Goal: Task Accomplishment & Management: Use online tool/utility

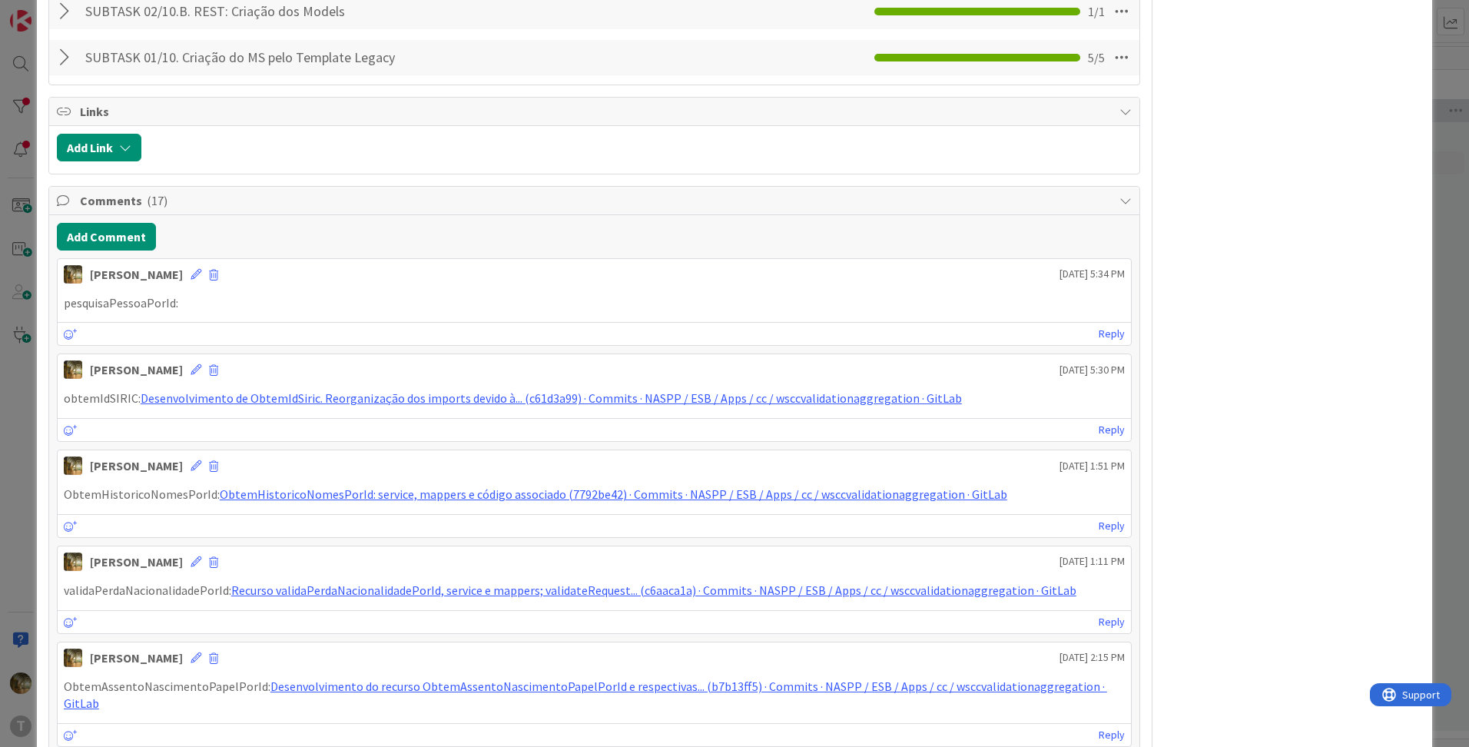
scroll to position [1281, 0]
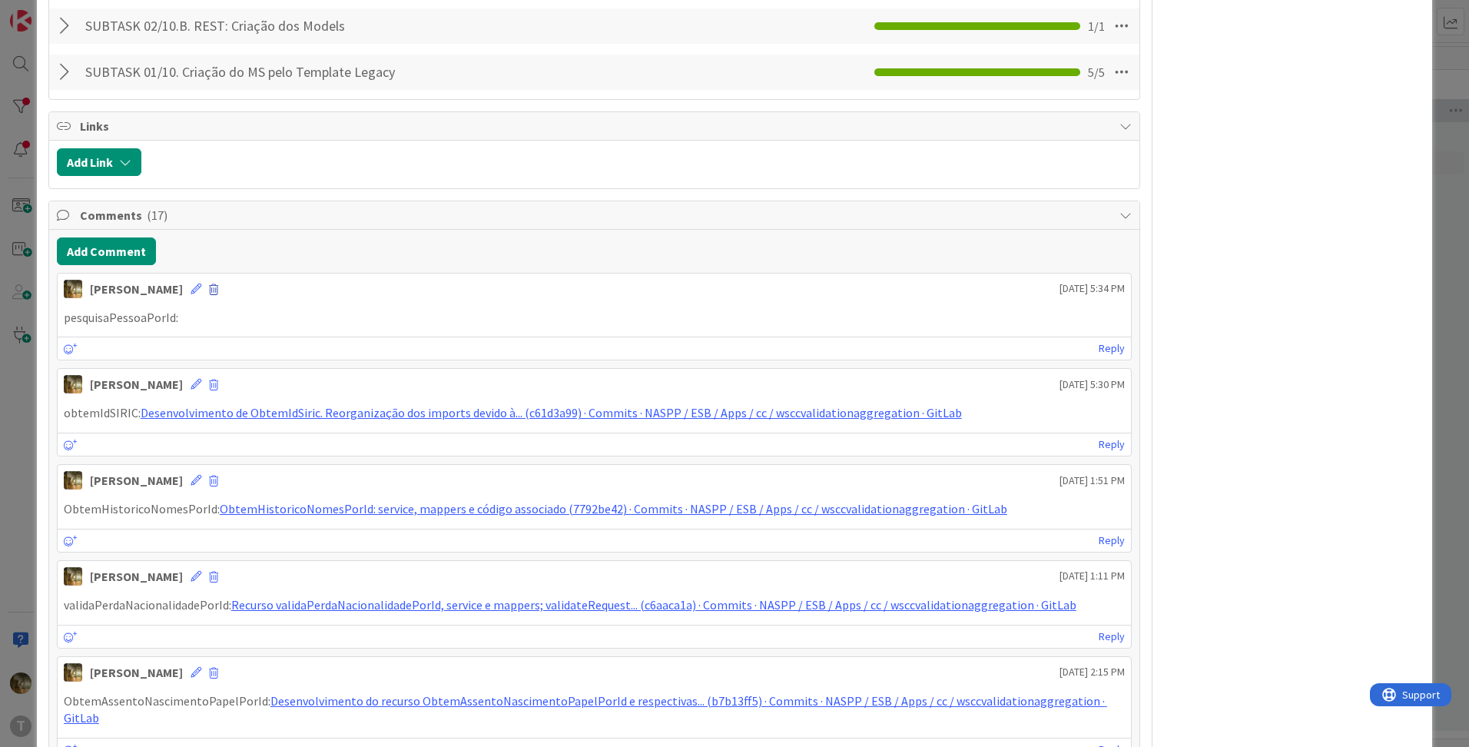
click at [209, 289] on span at bounding box center [213, 289] width 9 height 11
click at [65, 361] on button "Delete" at bounding box center [63, 361] width 58 height 28
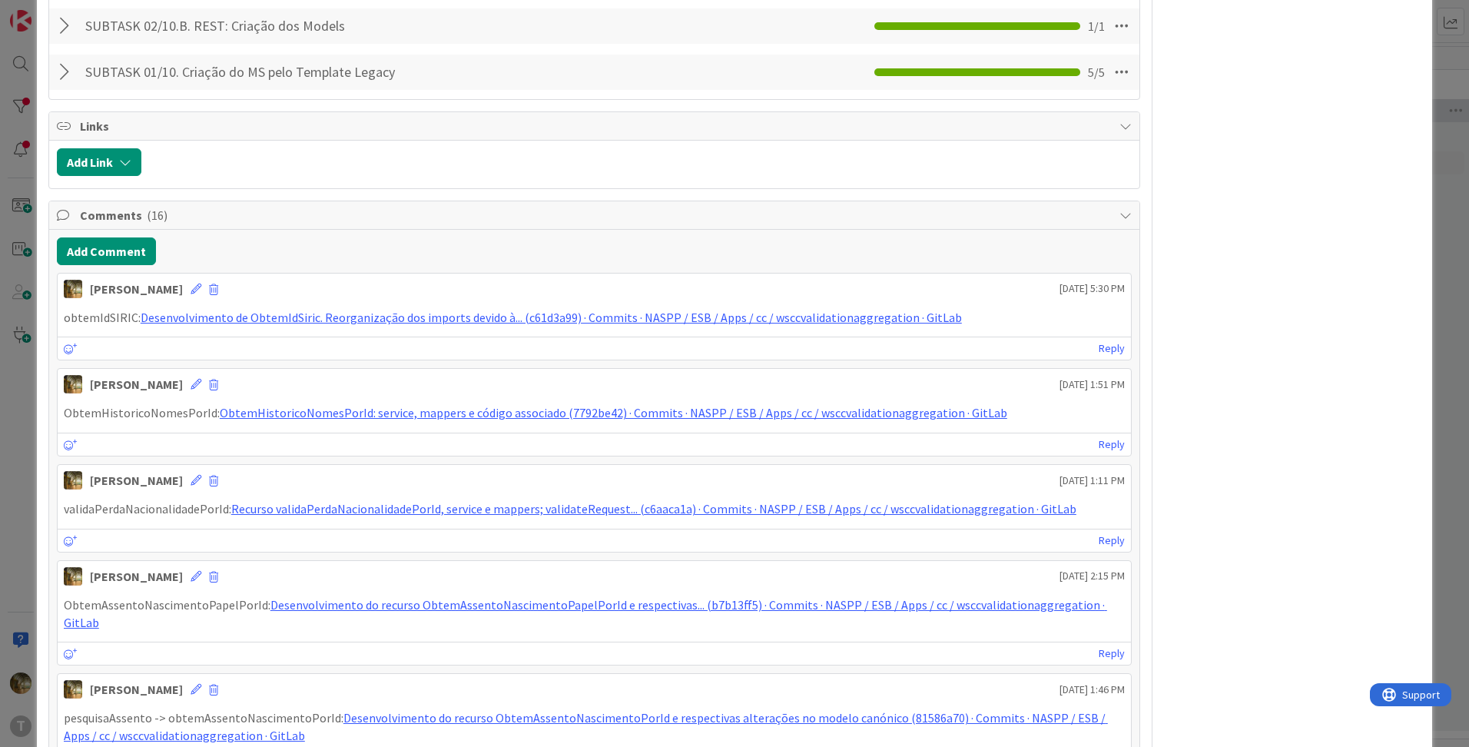
click at [34, 361] on div "ID 366 Development & Quality Assurance Ongoing Title 36 / 128 1245 - Validation…" at bounding box center [734, 373] width 1469 height 747
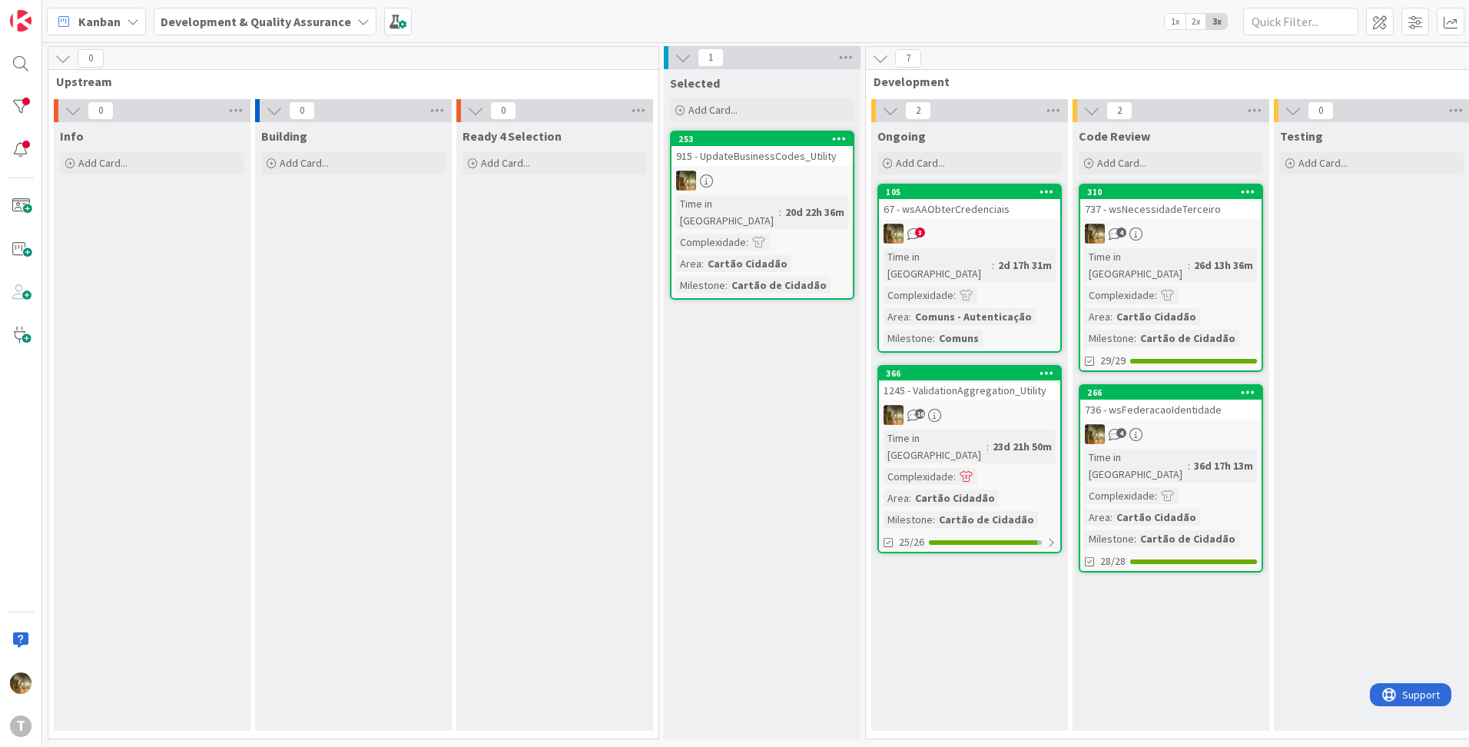
click at [944, 220] on link "105 67 - wsAAObterCredenciais 3 Time in [GEOGRAPHIC_DATA] : 2d 17h 31m Complexi…" at bounding box center [969, 268] width 184 height 169
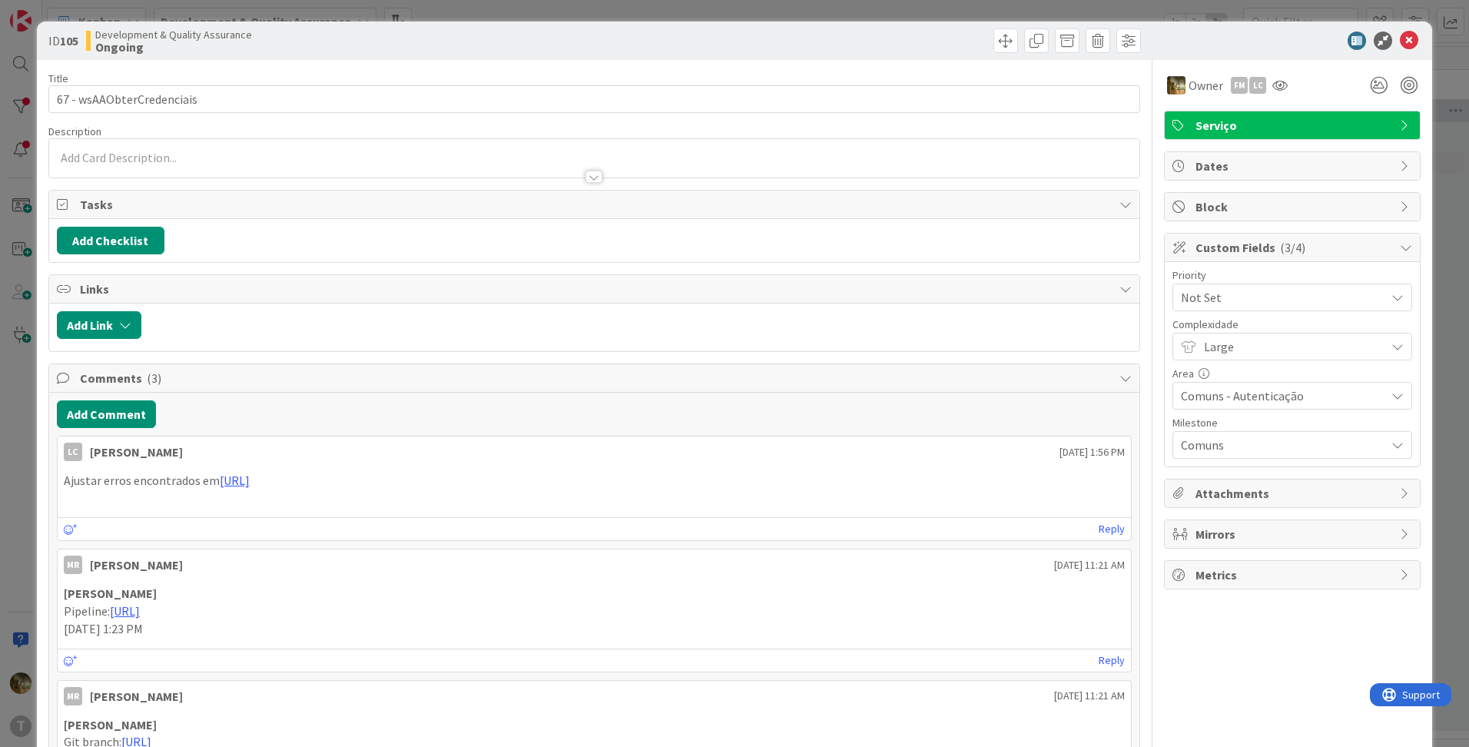
scroll to position [155, 0]
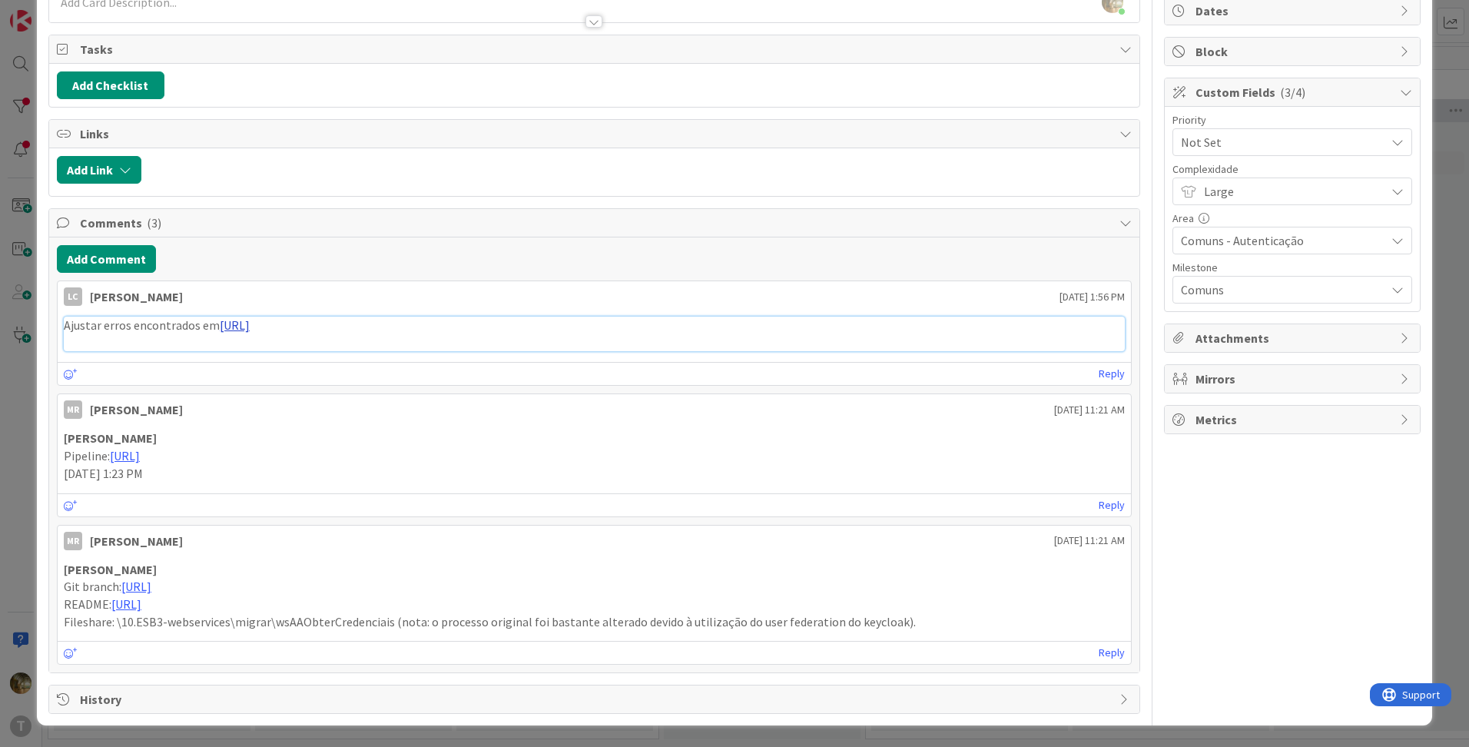
click at [250, 327] on link "[URL]" at bounding box center [235, 324] width 30 height 15
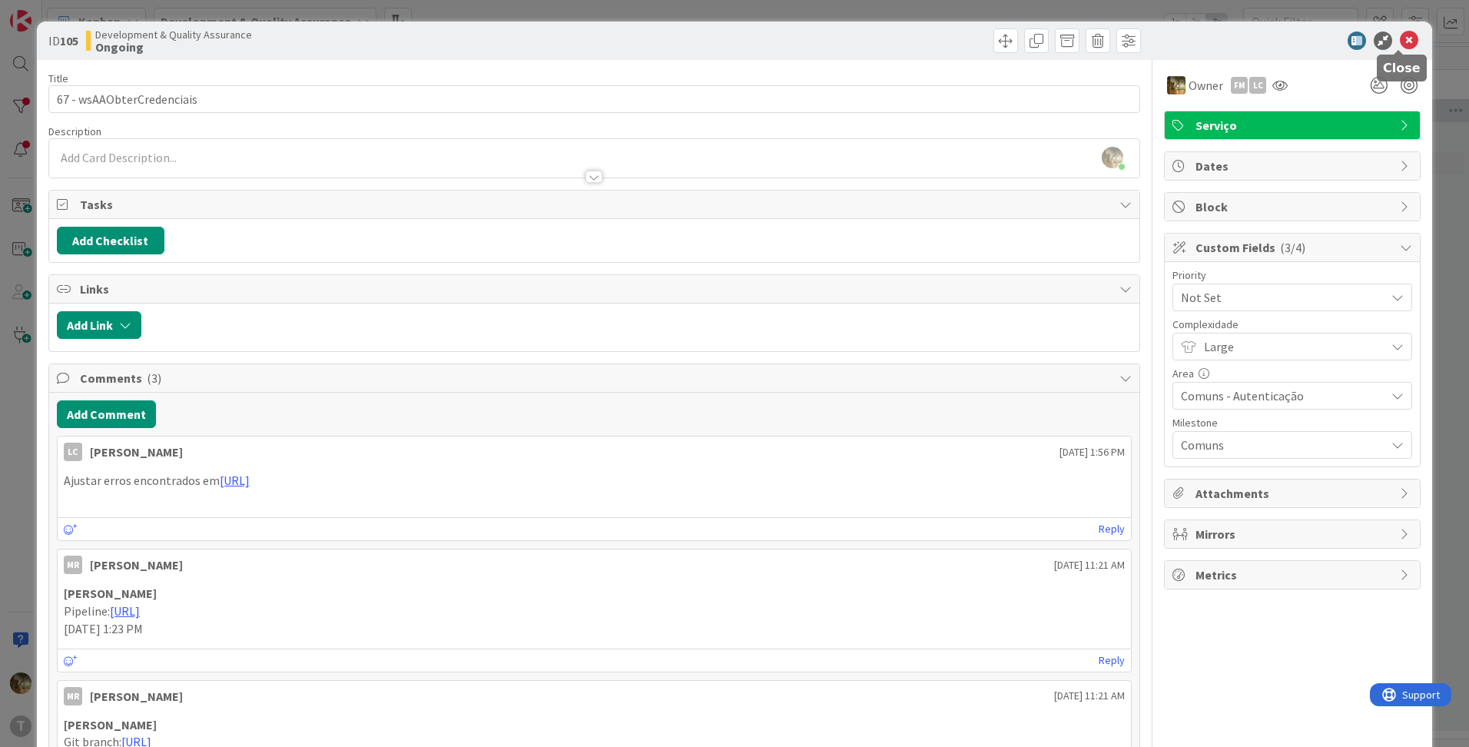
click at [1407, 40] on icon at bounding box center [1409, 41] width 18 height 18
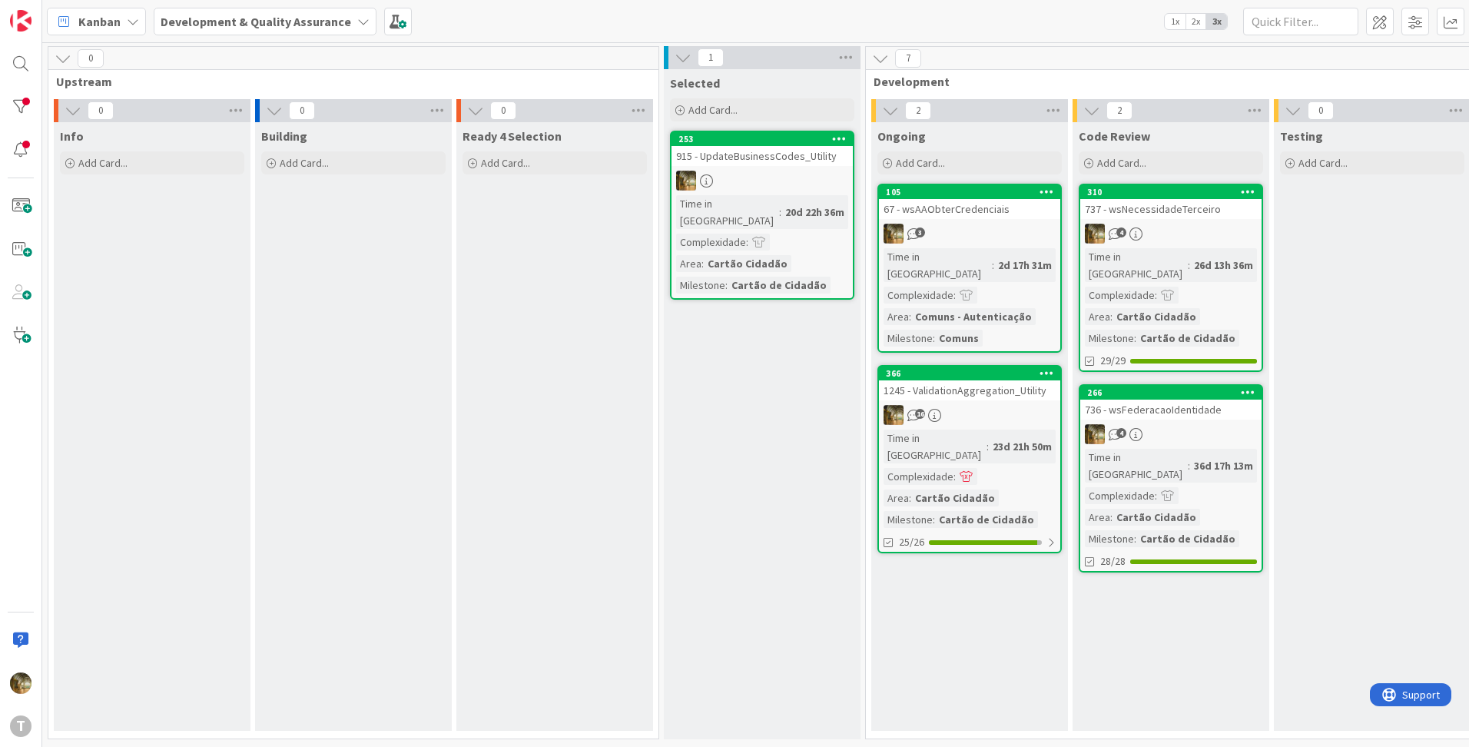
click at [963, 386] on link "366 1245 - ValidationAggregation_Utility 16 Time in [GEOGRAPHIC_DATA] : 23d 21h…" at bounding box center [969, 459] width 184 height 188
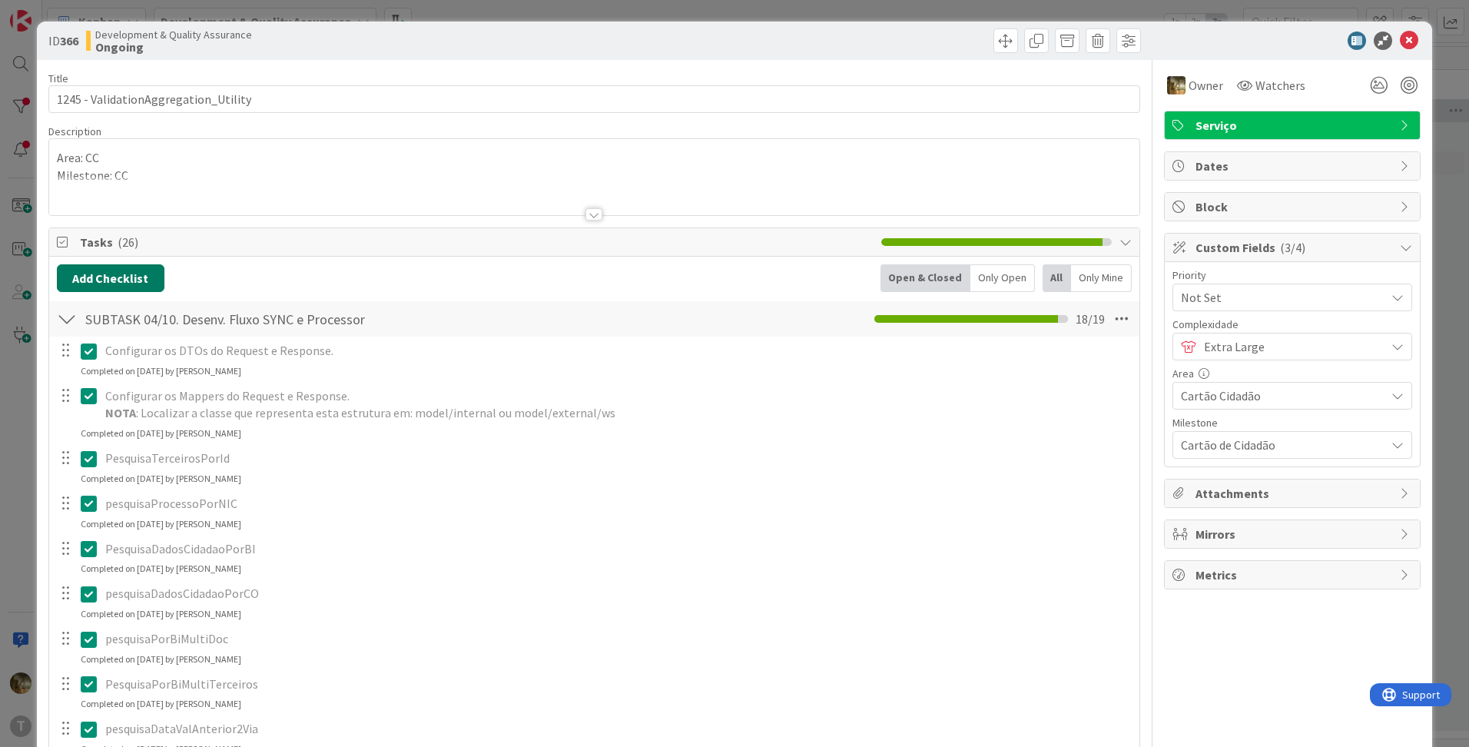
click at [121, 290] on button "Add Checklist" at bounding box center [111, 278] width 108 height 28
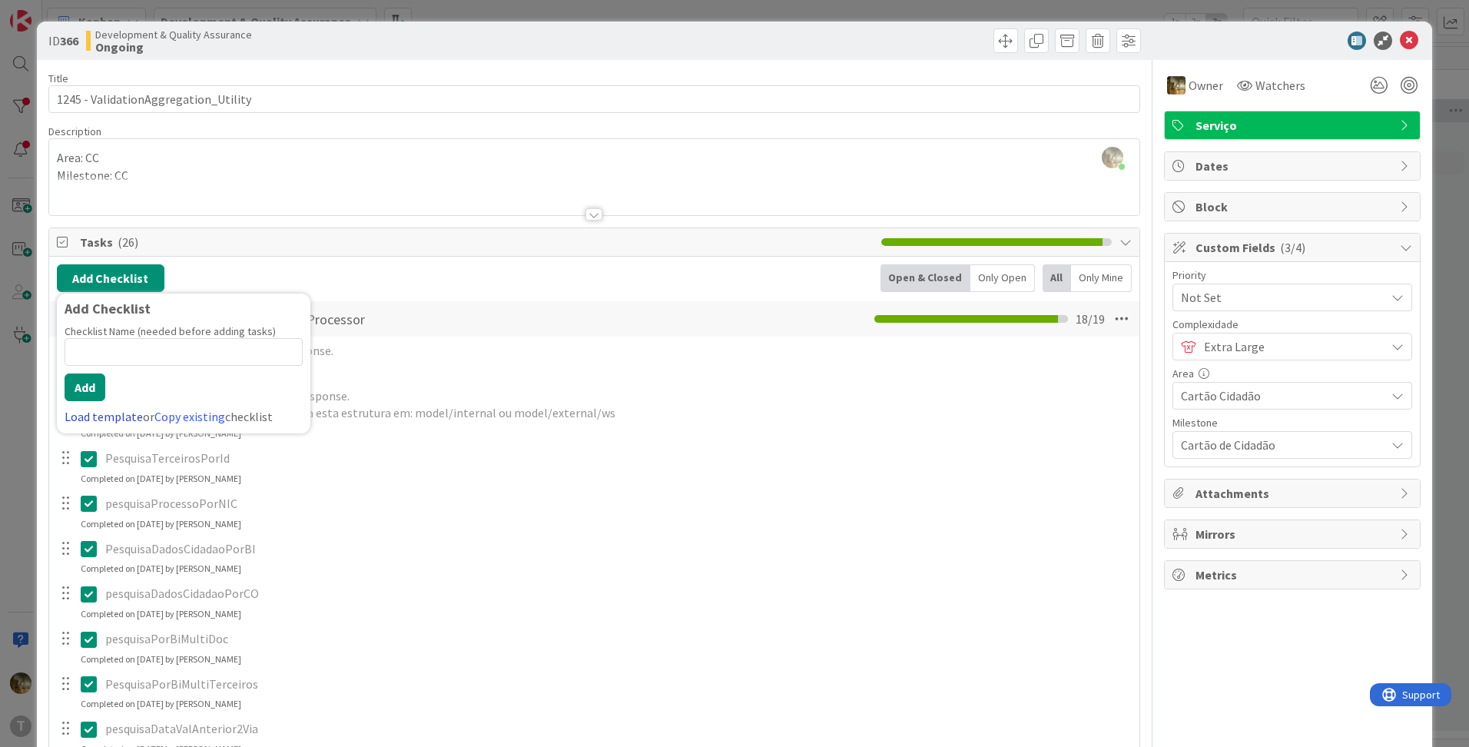
click at [95, 416] on link "Load template" at bounding box center [104, 416] width 78 height 15
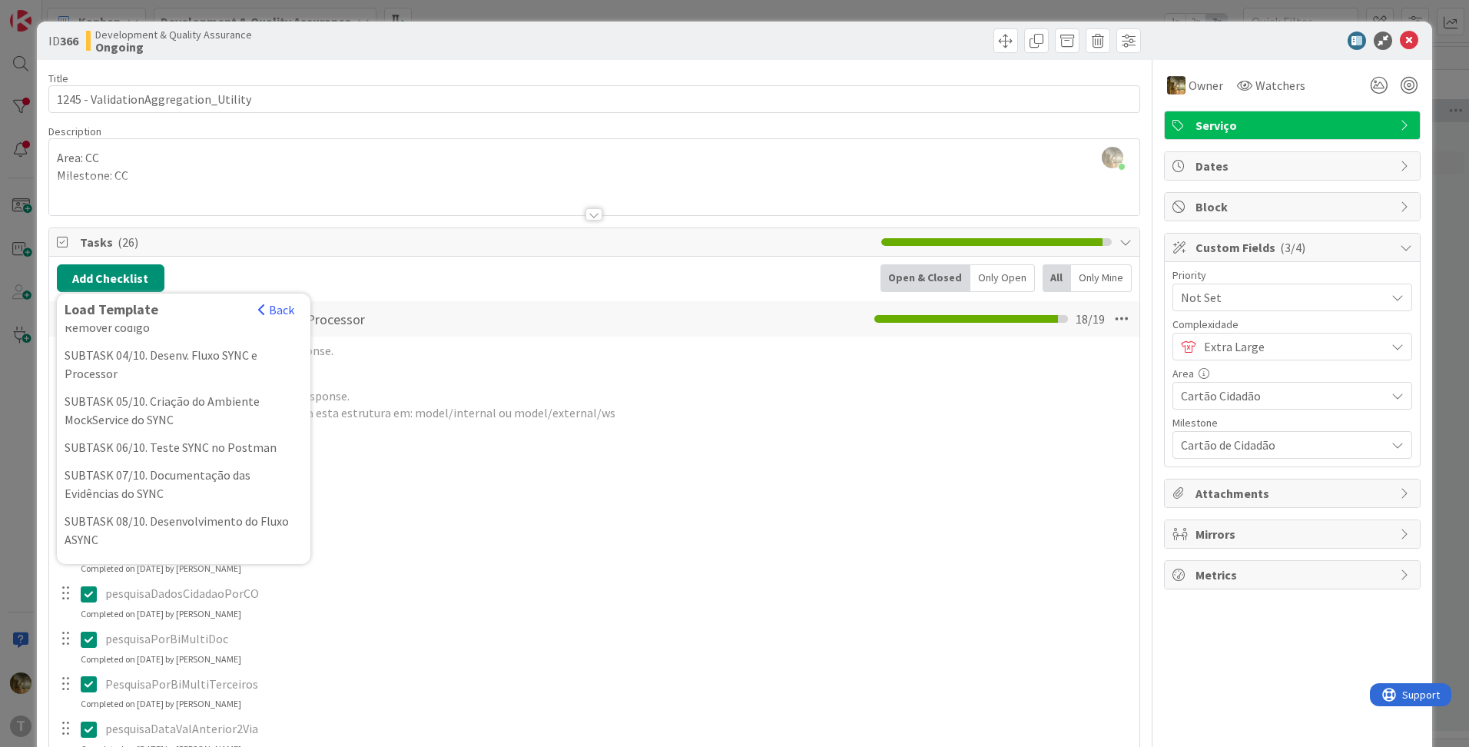
scroll to position [256, 0]
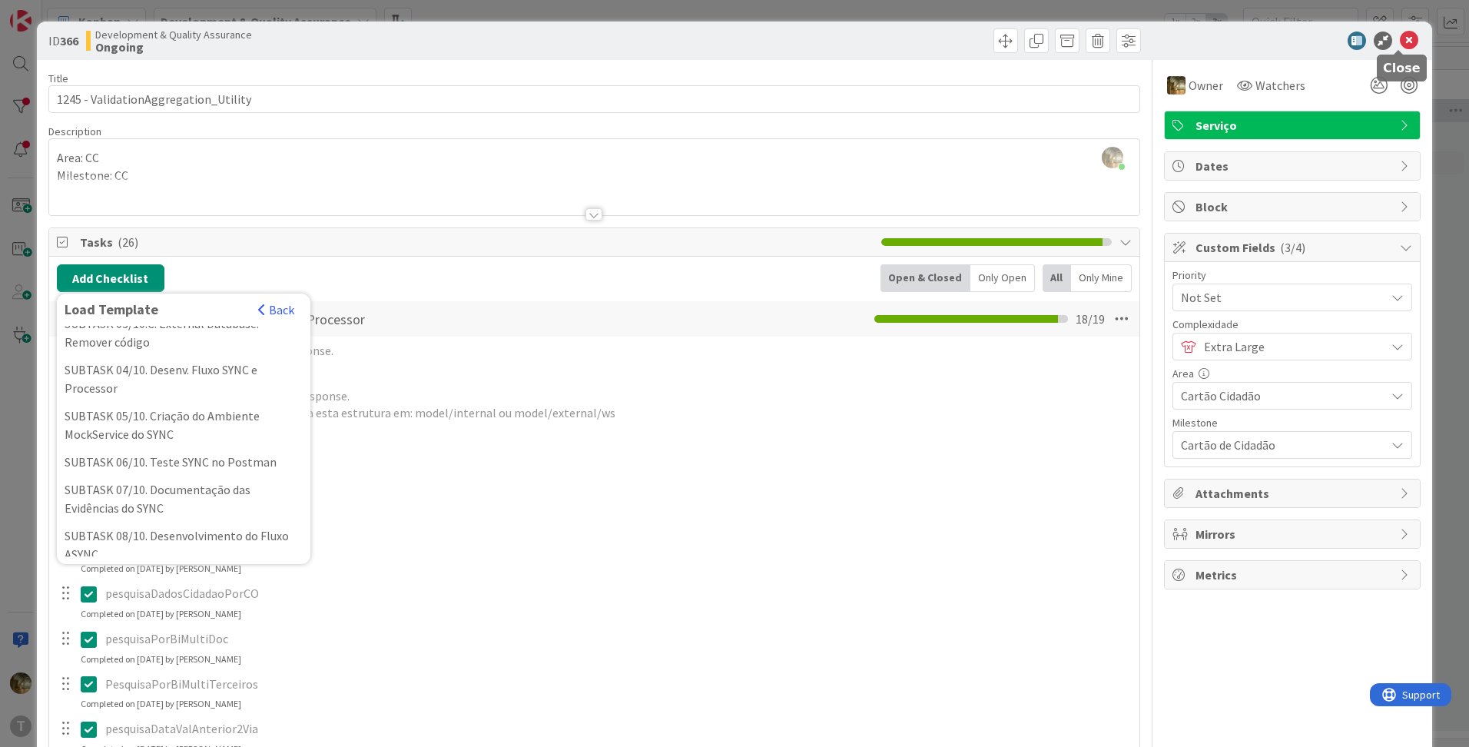
click at [1402, 41] on icon at bounding box center [1409, 41] width 18 height 18
